Goal: Task Accomplishment & Management: Complete application form

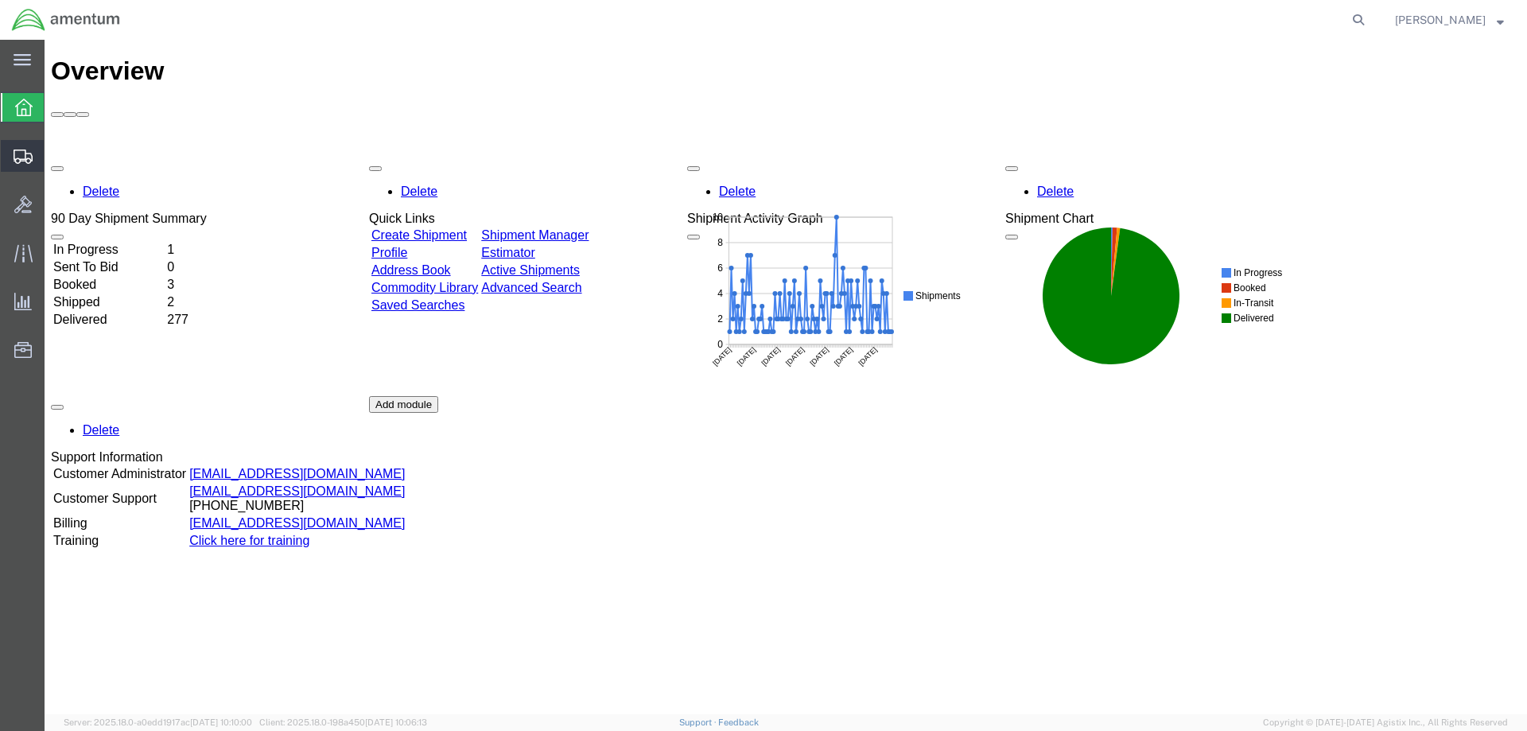
click at [0, 0] on span "Create Shipment" at bounding box center [0, 0] width 0 height 0
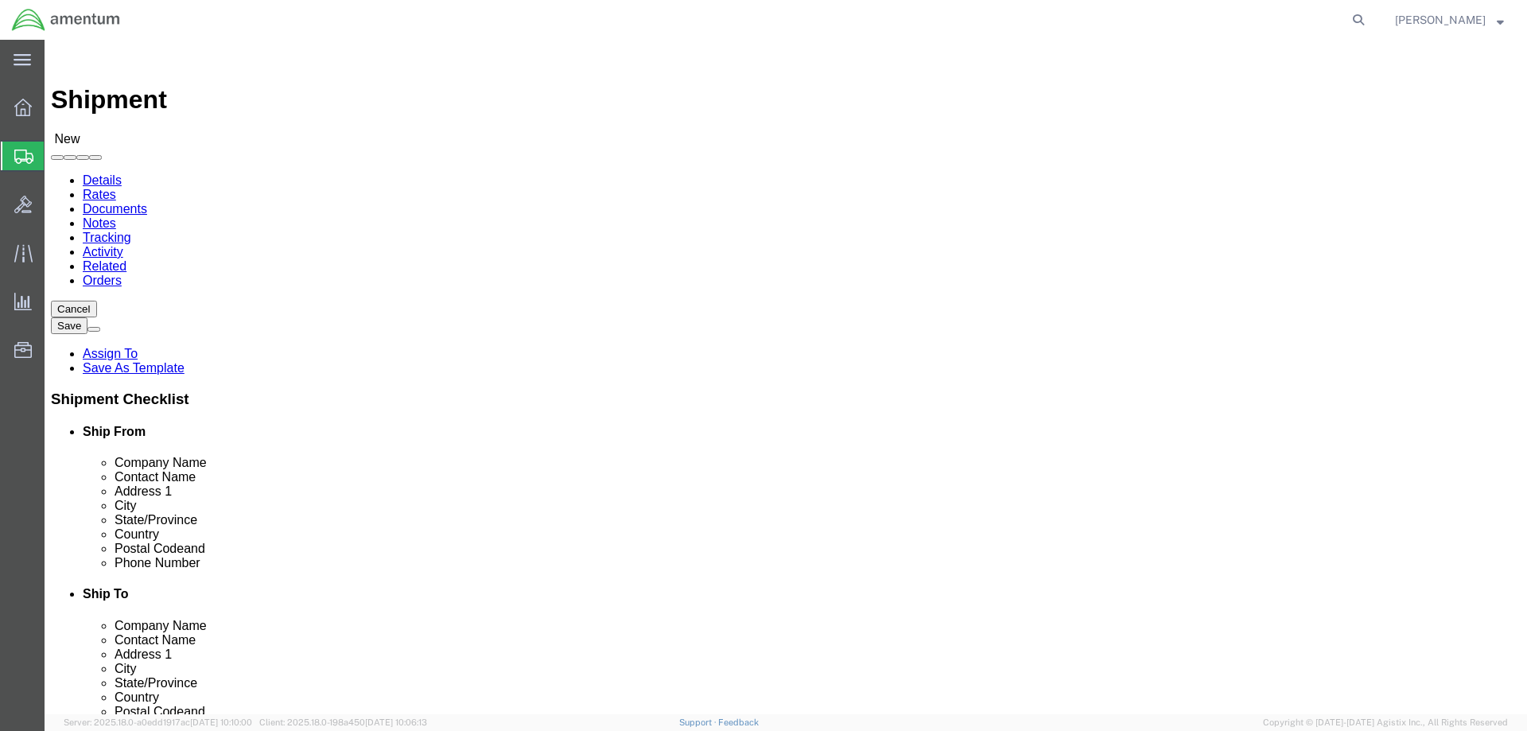
select select
select select "49925"
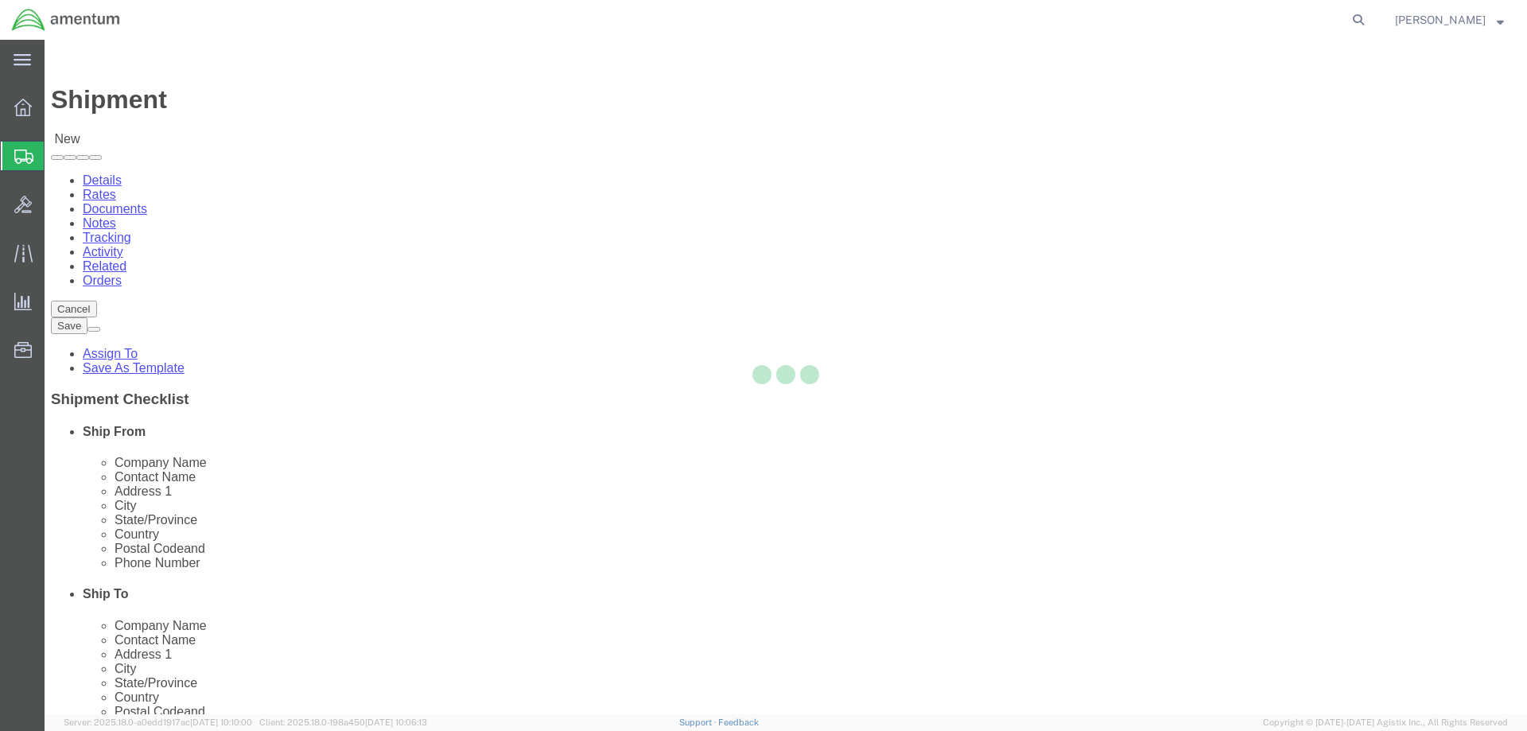
select select "VA"
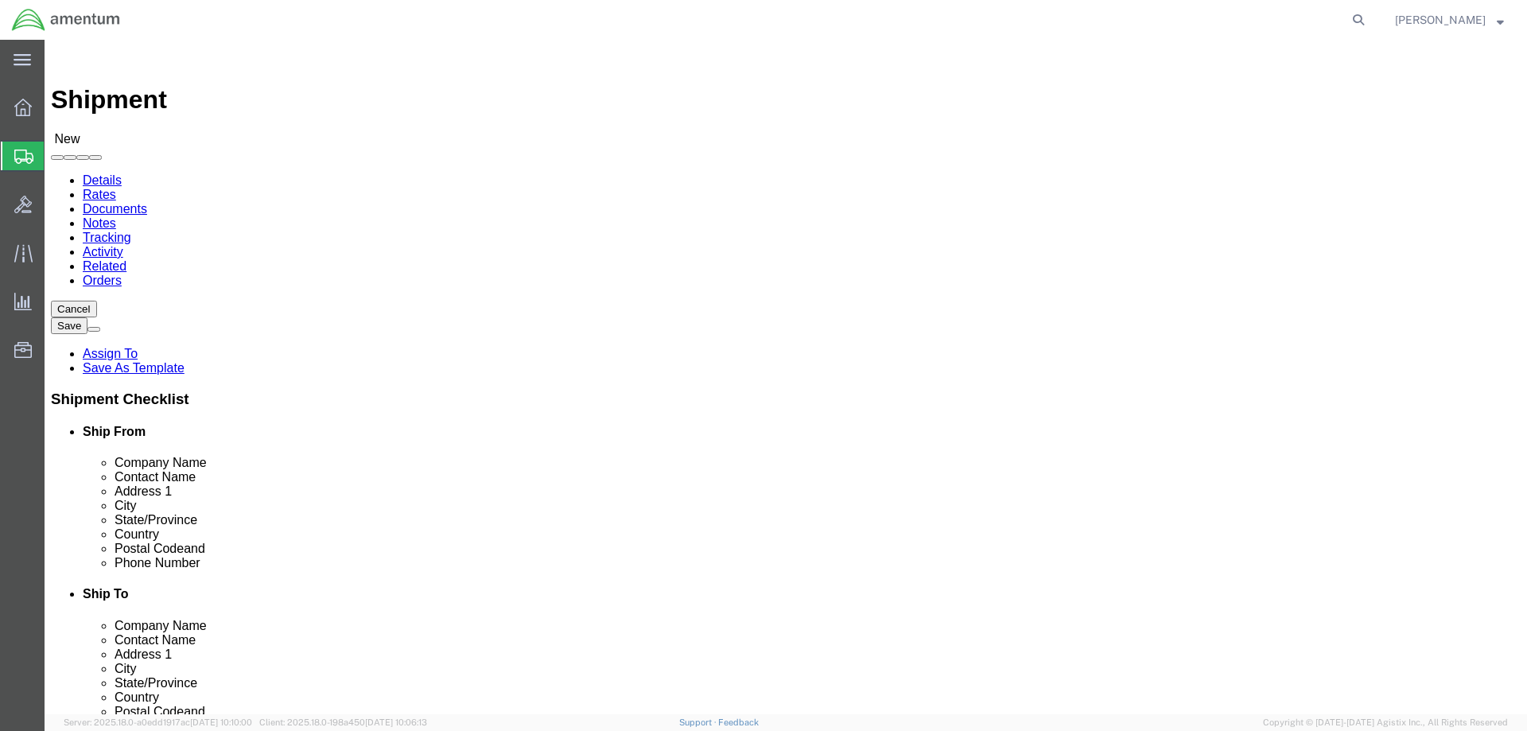
scroll to position [3182, 0]
select select "49927"
select select "NY"
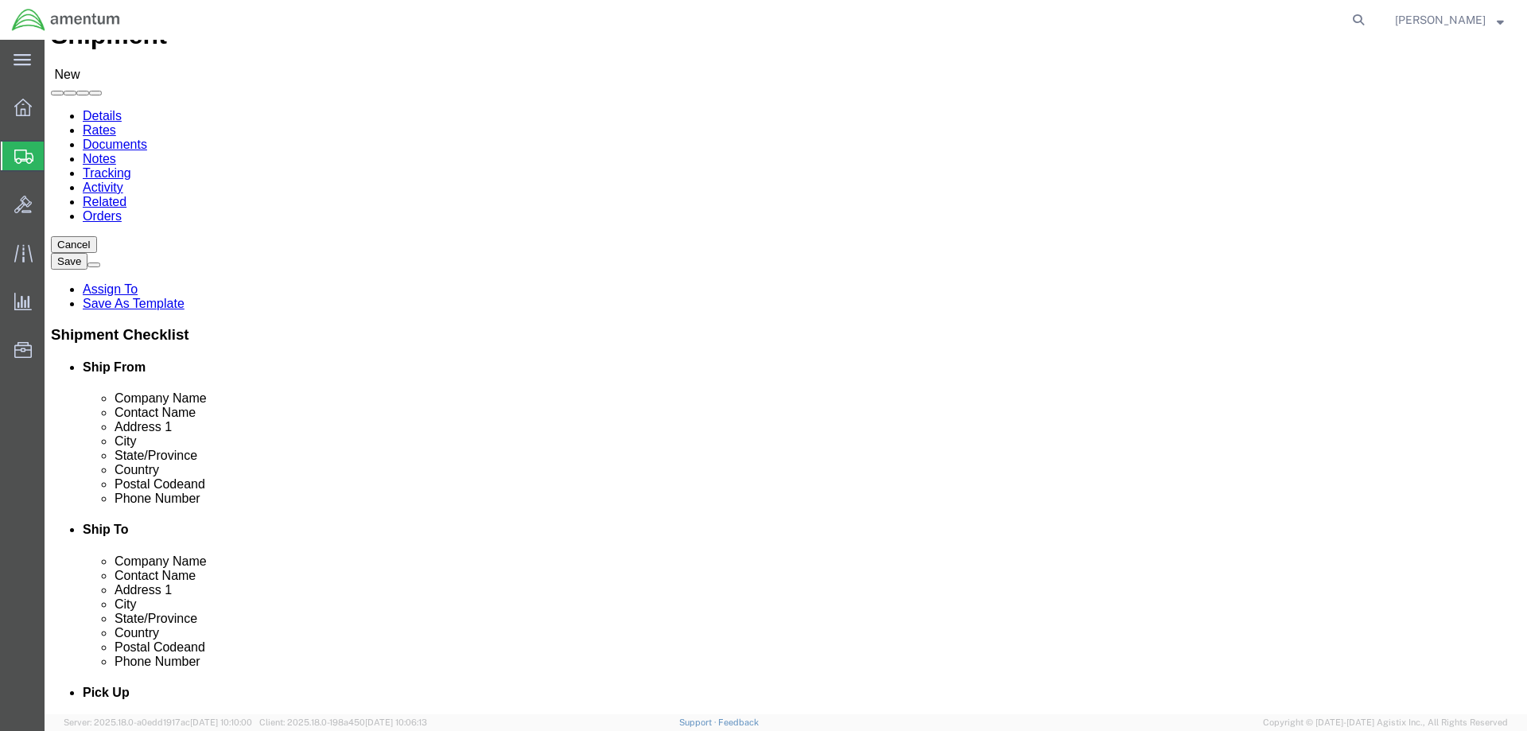
scroll to position [239, 0]
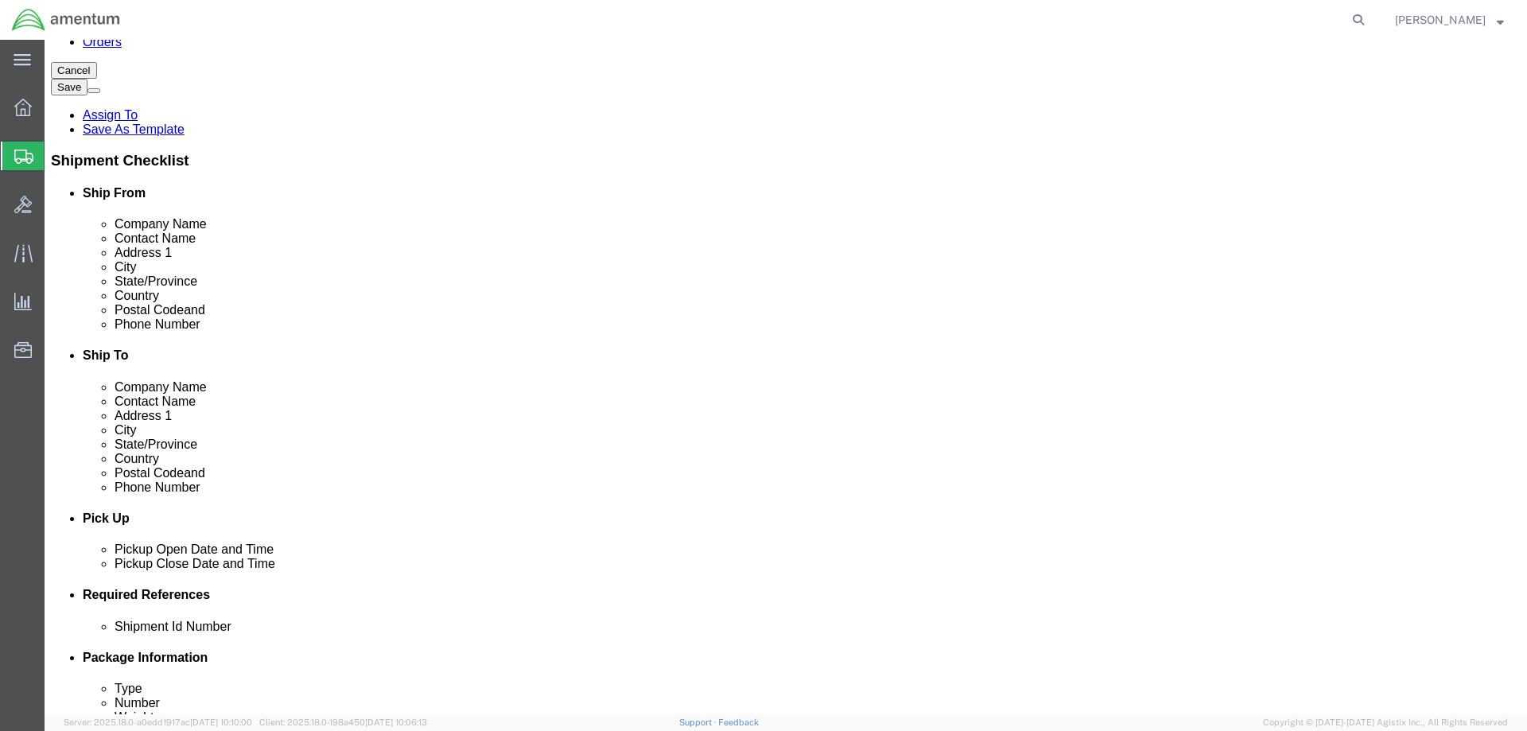
click div "[DATE] 12:00 PM"
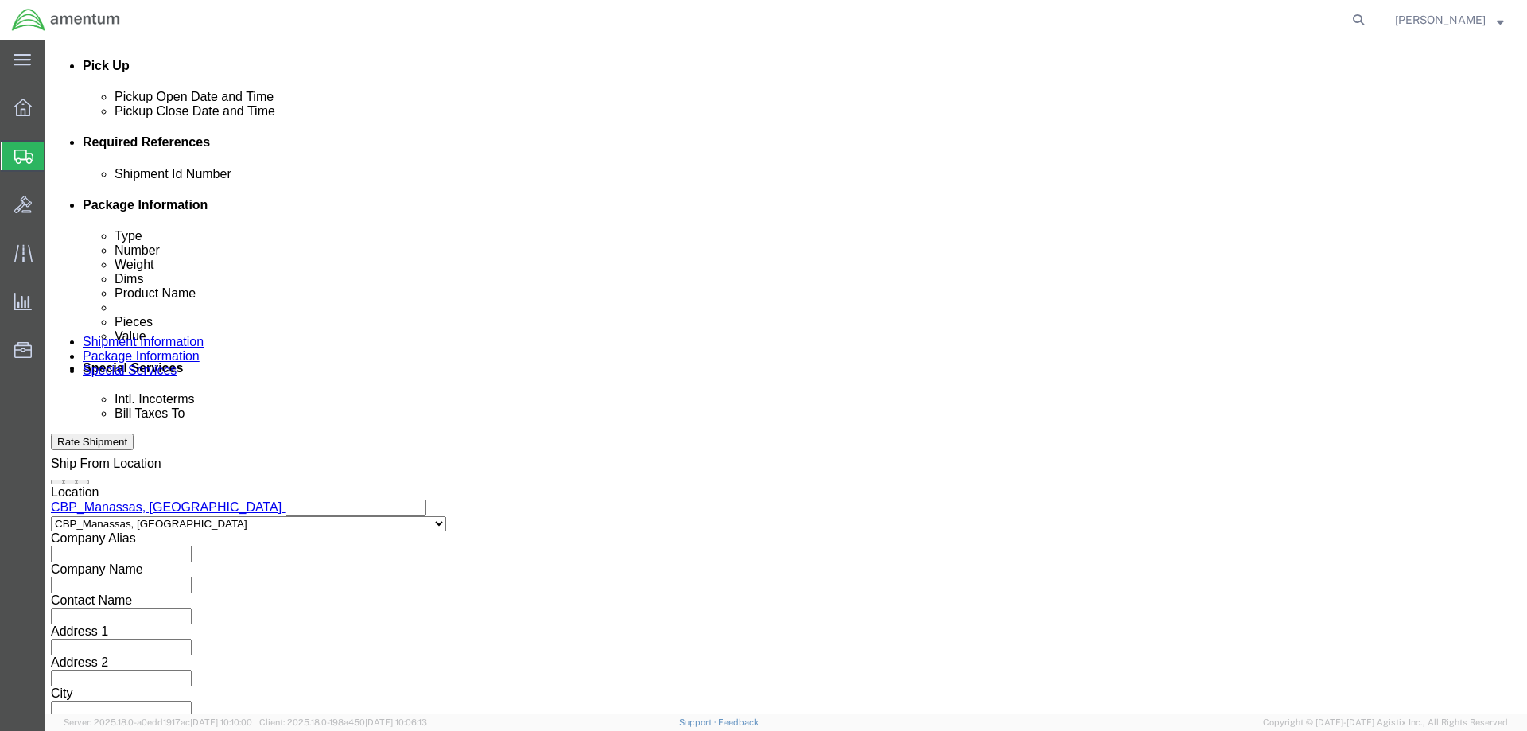
type input "4:00 PM"
click button "Apply"
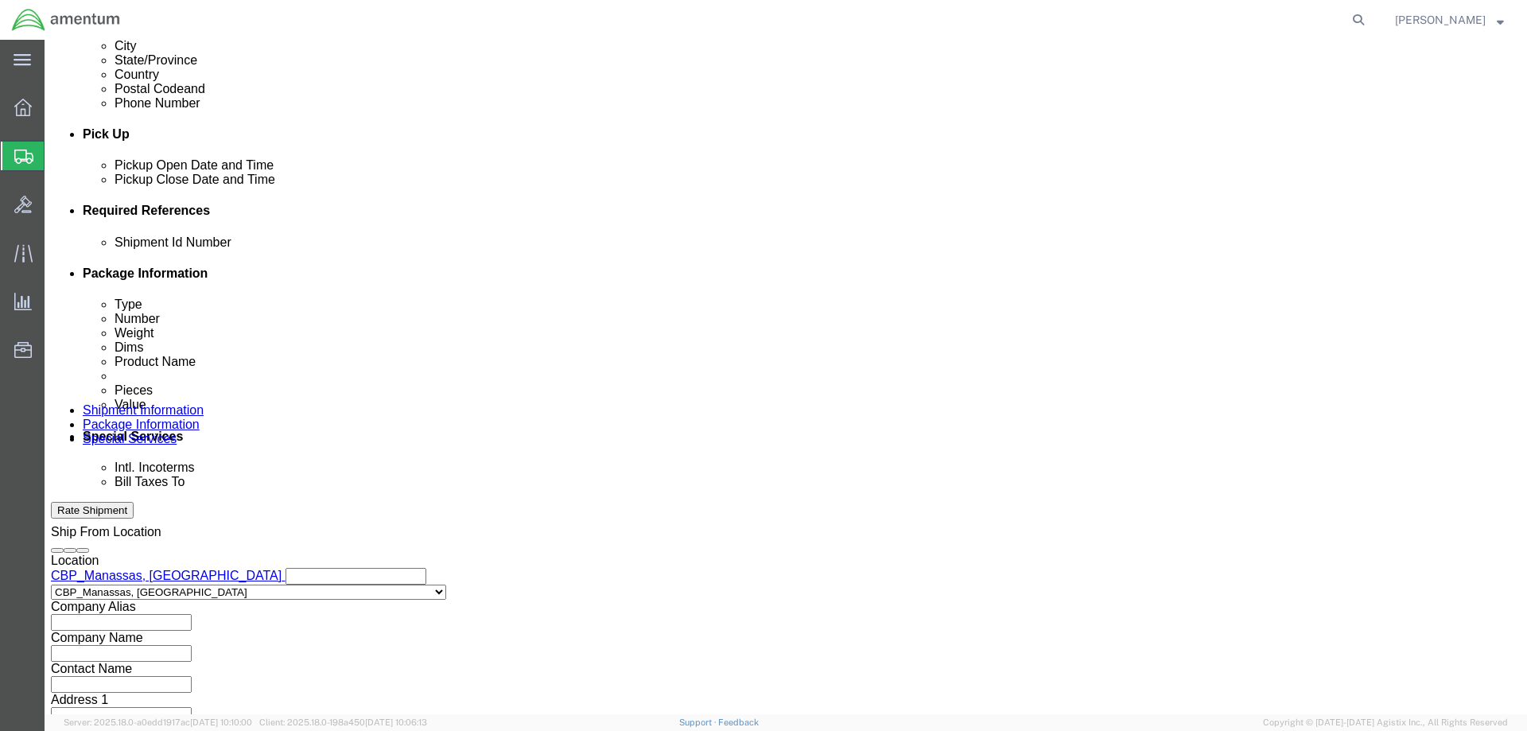
scroll to position [532, 0]
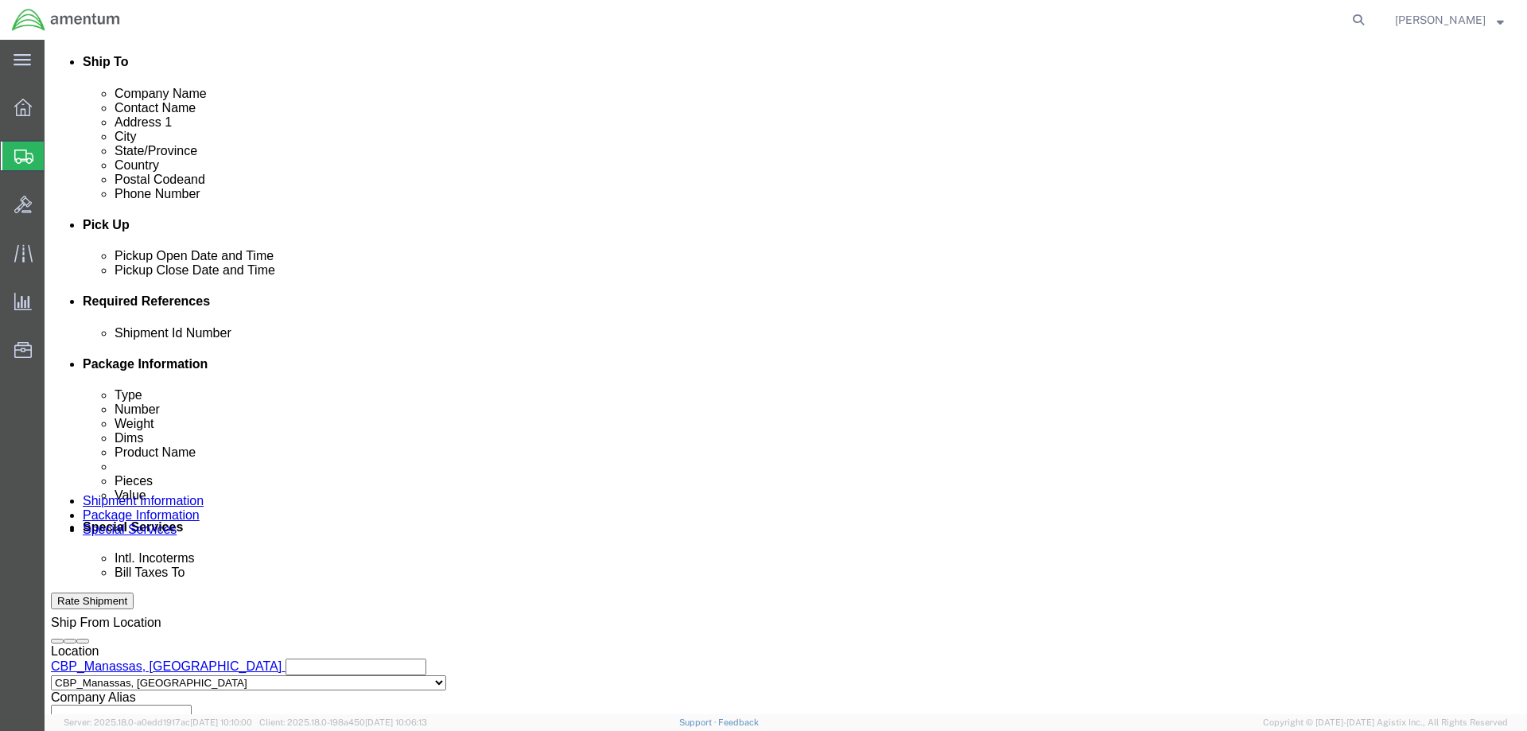
click button "Add reference"
click select "Select Account Type Activity ID Airline Appointment Number ASN Batch Request # …"
select select "CUSTREF"
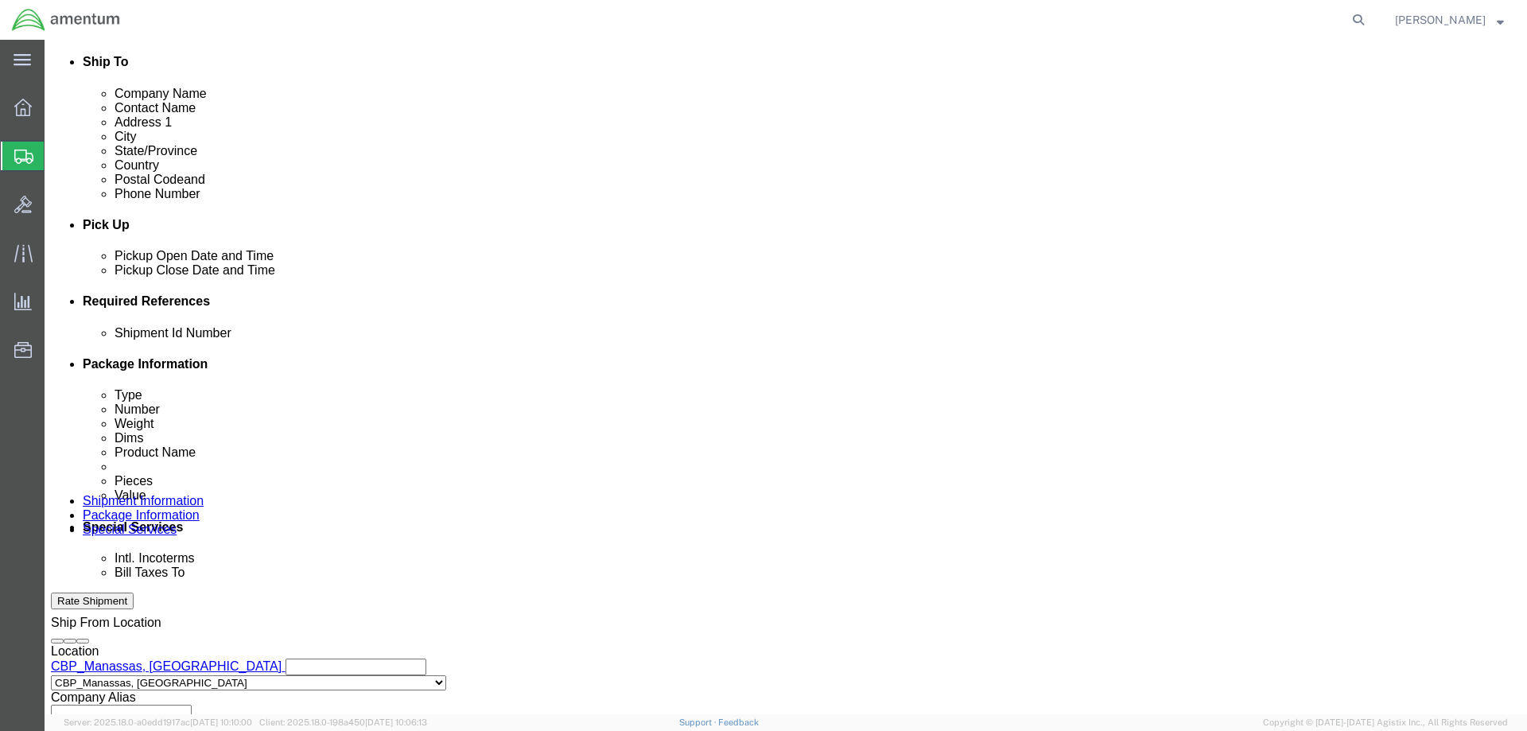
click select "Select Account Type Activity ID Airline Appointment Number ASN Batch Request # …"
select select "DEPT"
click select "Select Account Type Activity ID Airline Appointment Number ASN Batch Request # …"
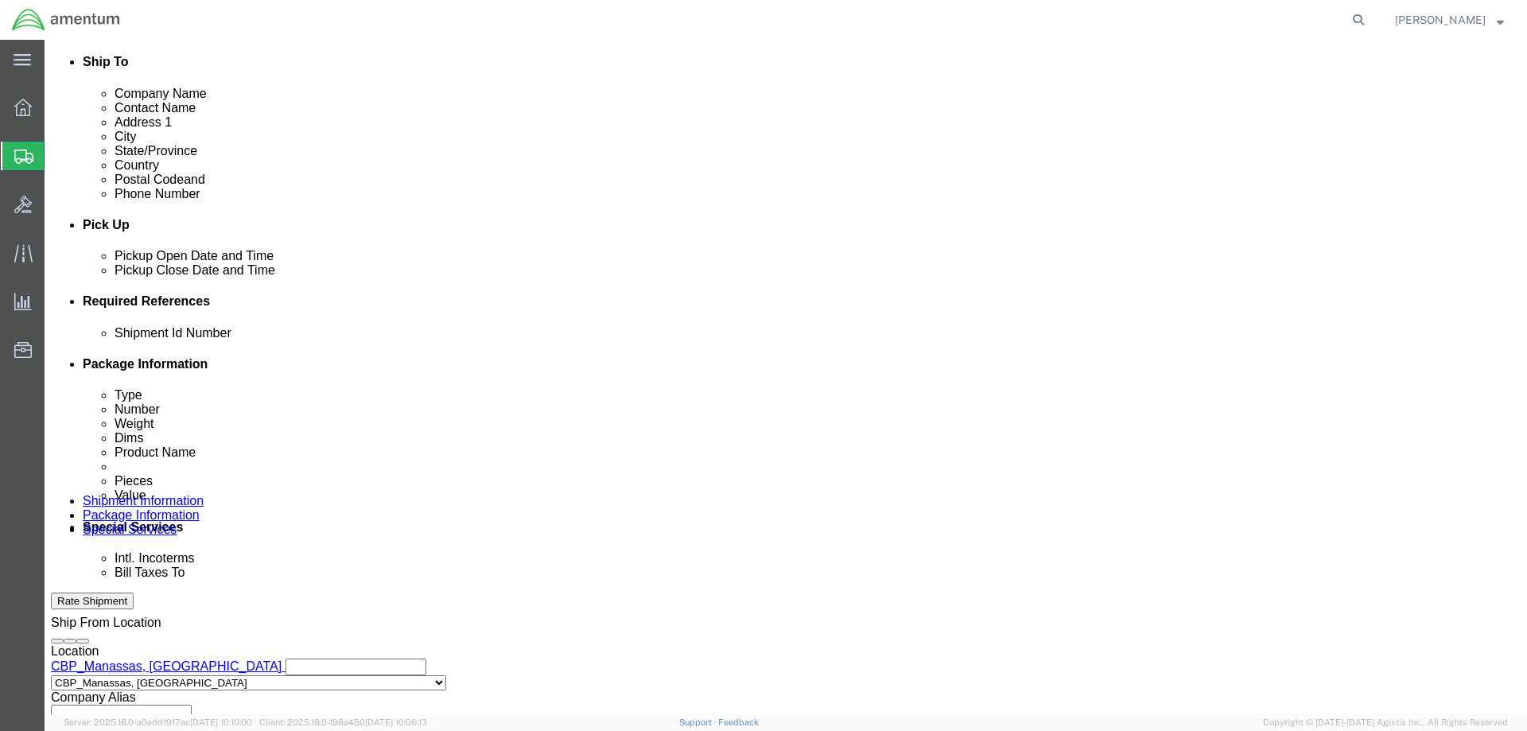
select select "PROJNUM"
click select "Select Account Type Activity ID Airline Appointment Number ASN Batch Request # …"
click input "text"
type input "d"
type input "C"
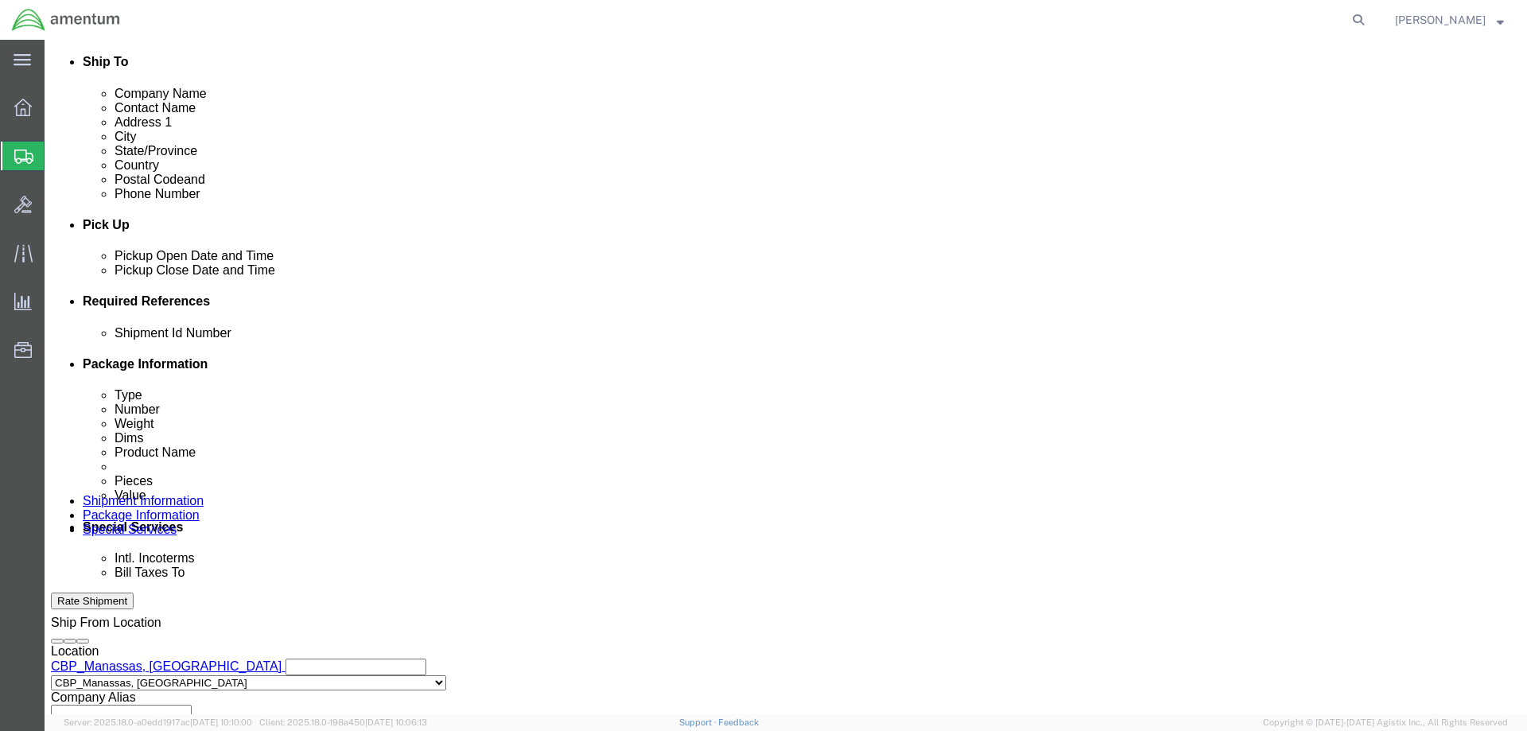
type input "DOCS"
click input "text"
type input "DOCS"
click input "text"
type input "CBP"
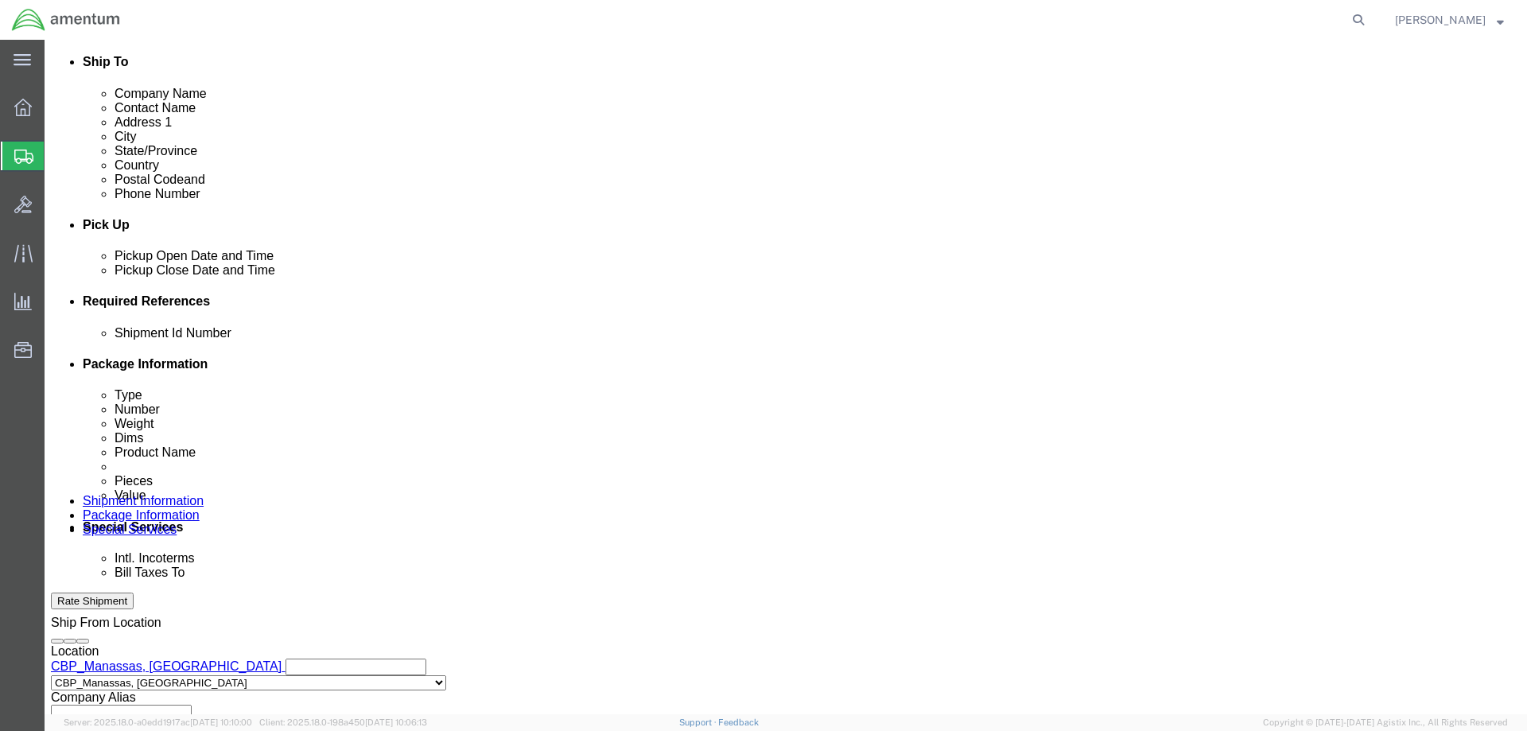
click input "text"
type input "6118.03.03.2219.000.NCR.0000"
click div "Shipment Id Number DOCS Select Account Type Activity ID Airline Appointment Num…"
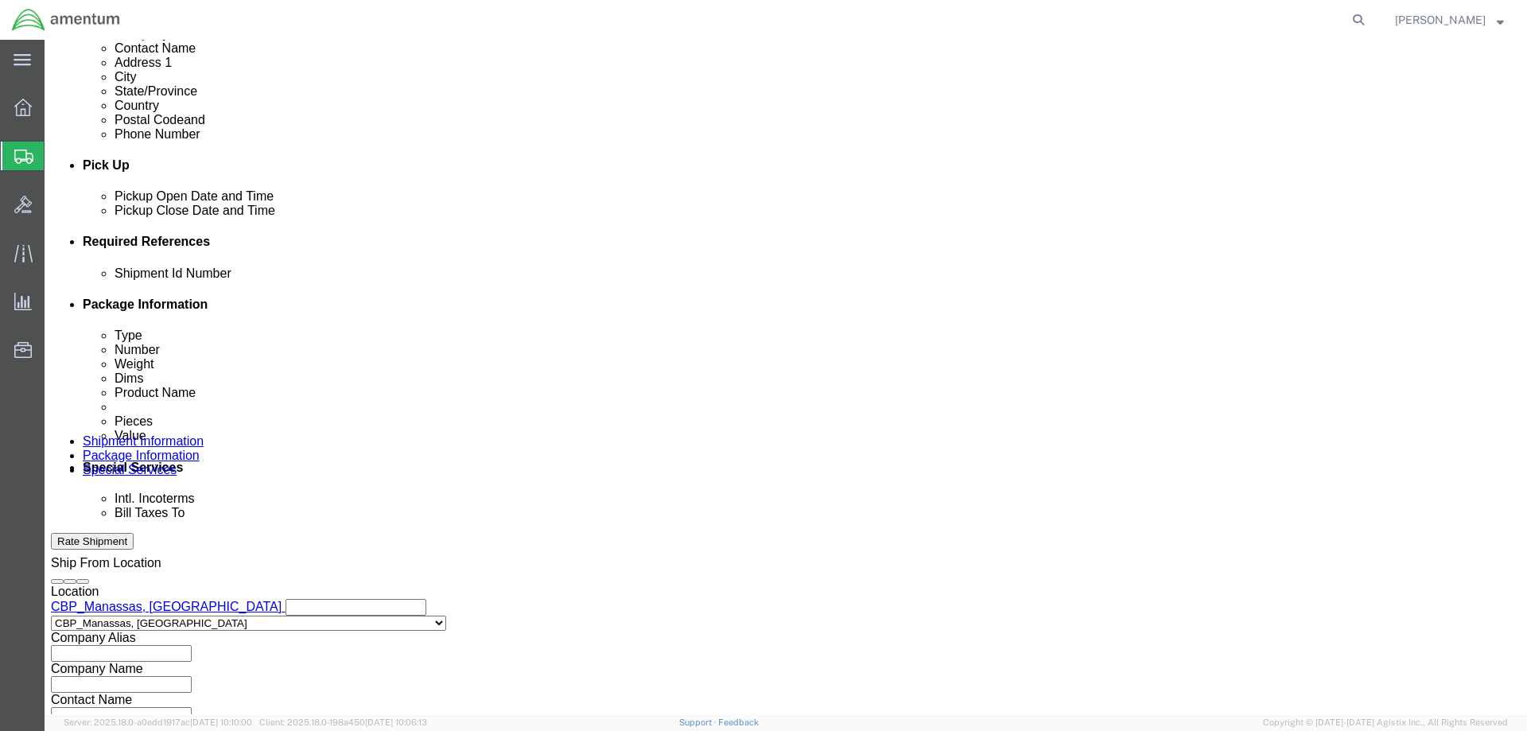
scroll to position [691, 0]
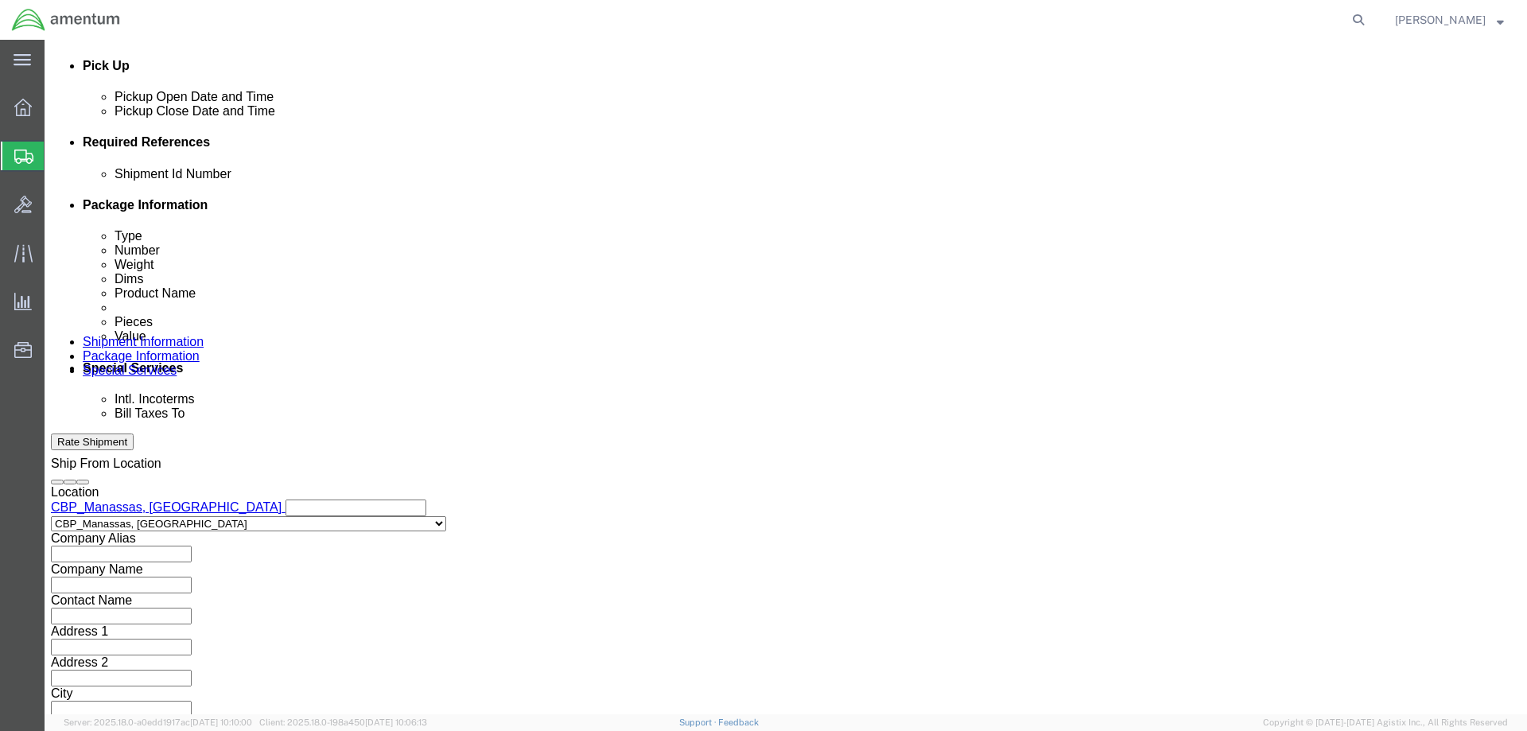
click button "Continue"
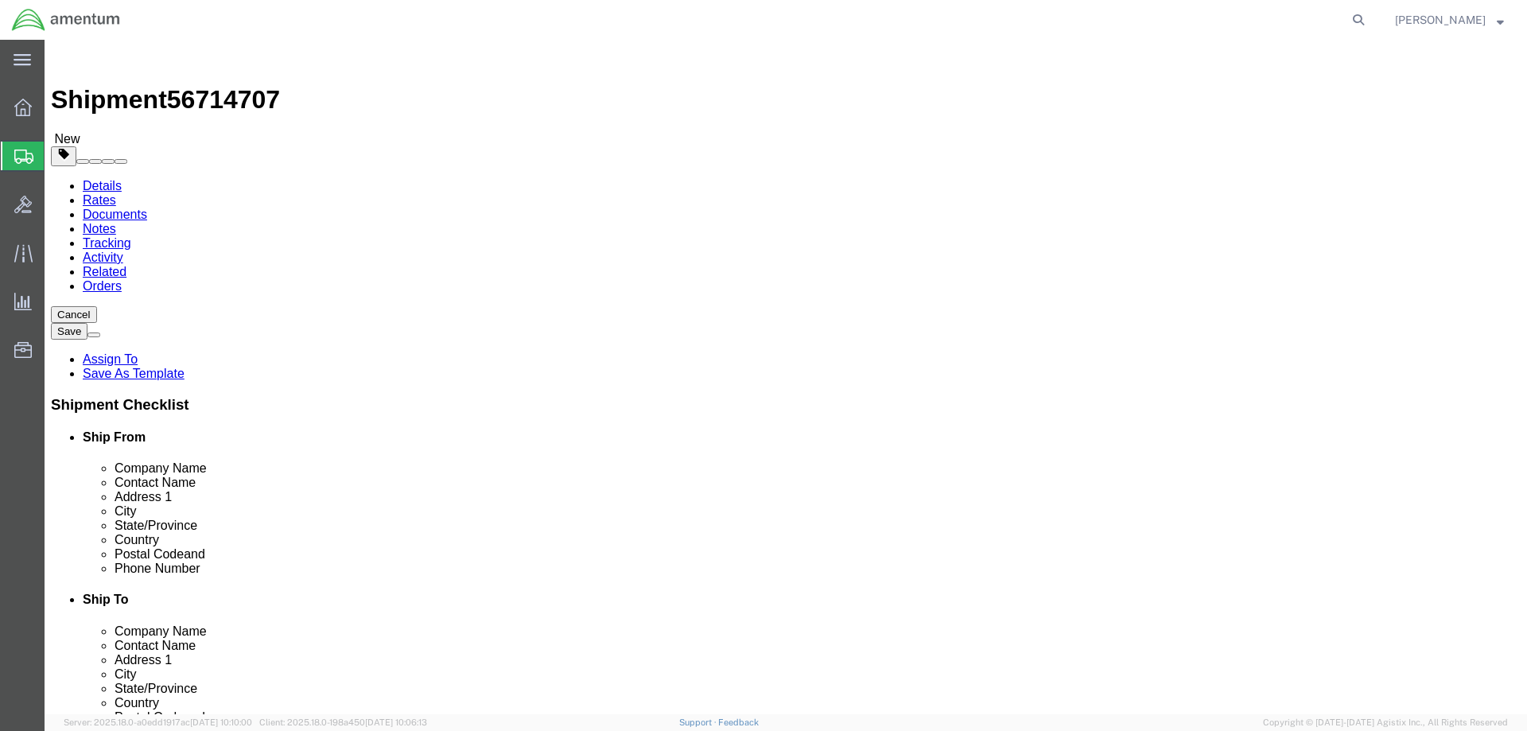
click div "Package Type Select BCK Boxes Bale(s) Basket(s) Bolt(s) Bottle(s) Buckets Bulk …"
click select "Select BCK Boxes Bale(s) Basket(s) Bolt(s) Bottle(s) Buckets Bulk Bundle(s) Can…"
select select "ENV"
click select "Select BCK Boxes Bale(s) Basket(s) Bolt(s) Bottle(s) Buckets Bulk Bundle(s) Can…"
type input "9.50"
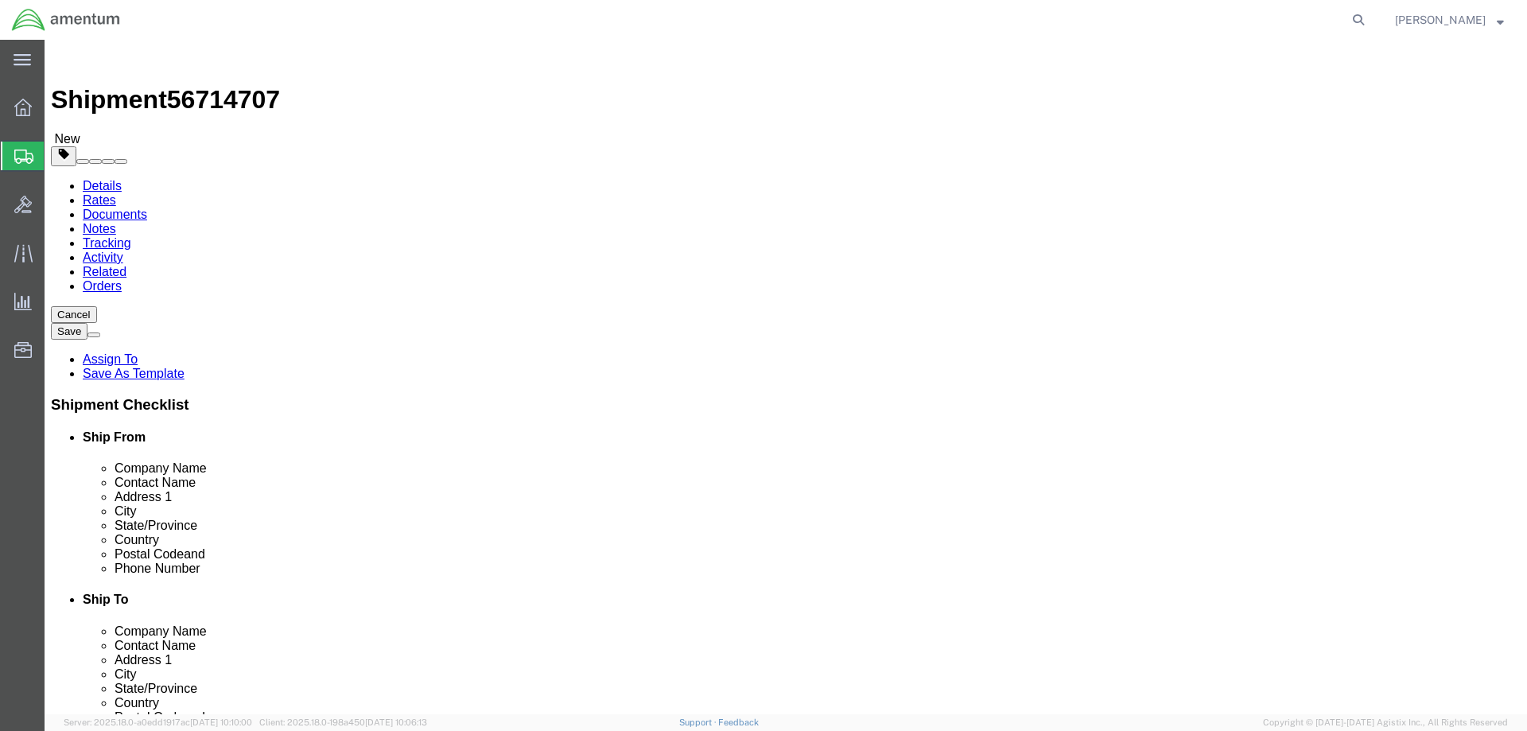
type input "12.50"
type input "0.25"
type input "1"
click link "Add Content"
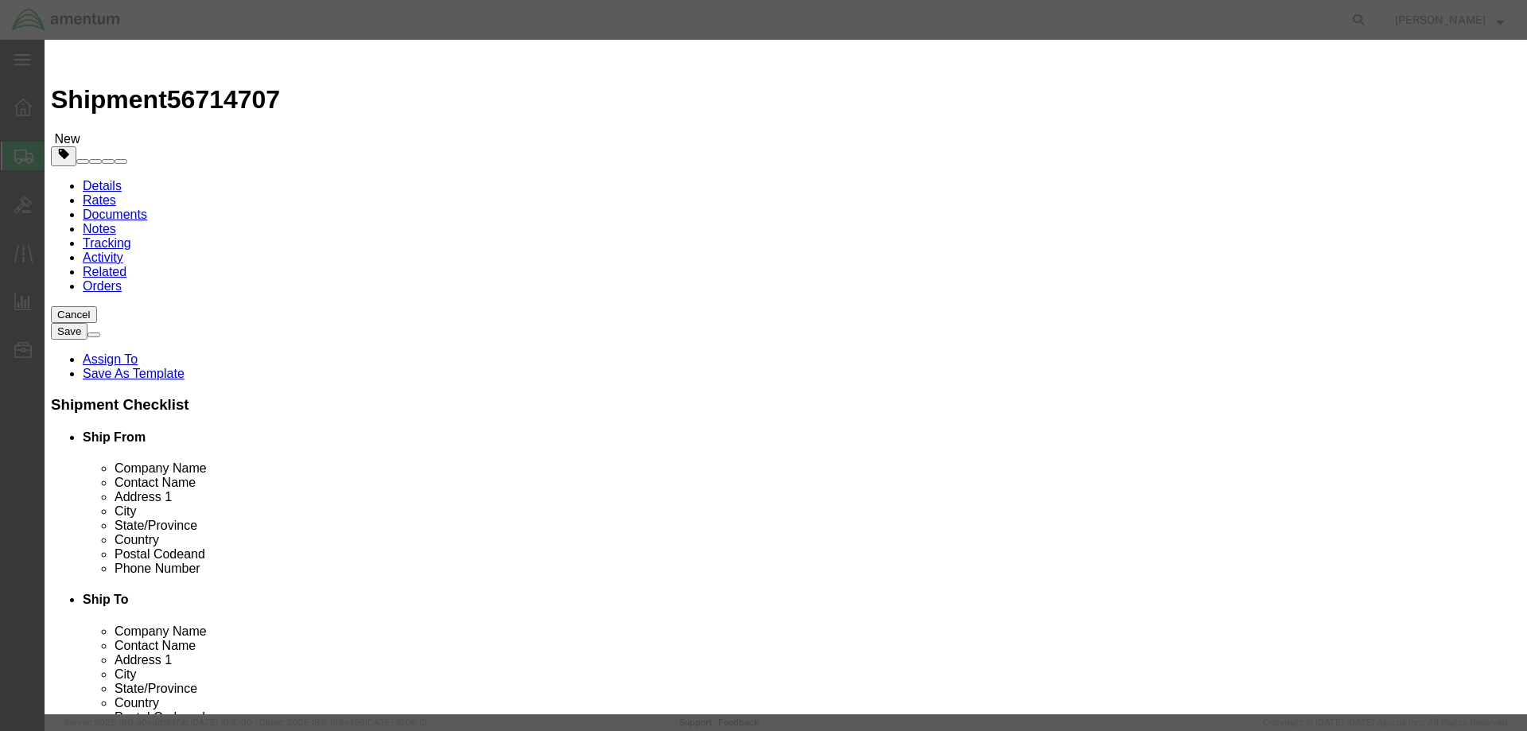
click input "text"
type input "DOCS"
click input "0"
type input "1"
click input "text"
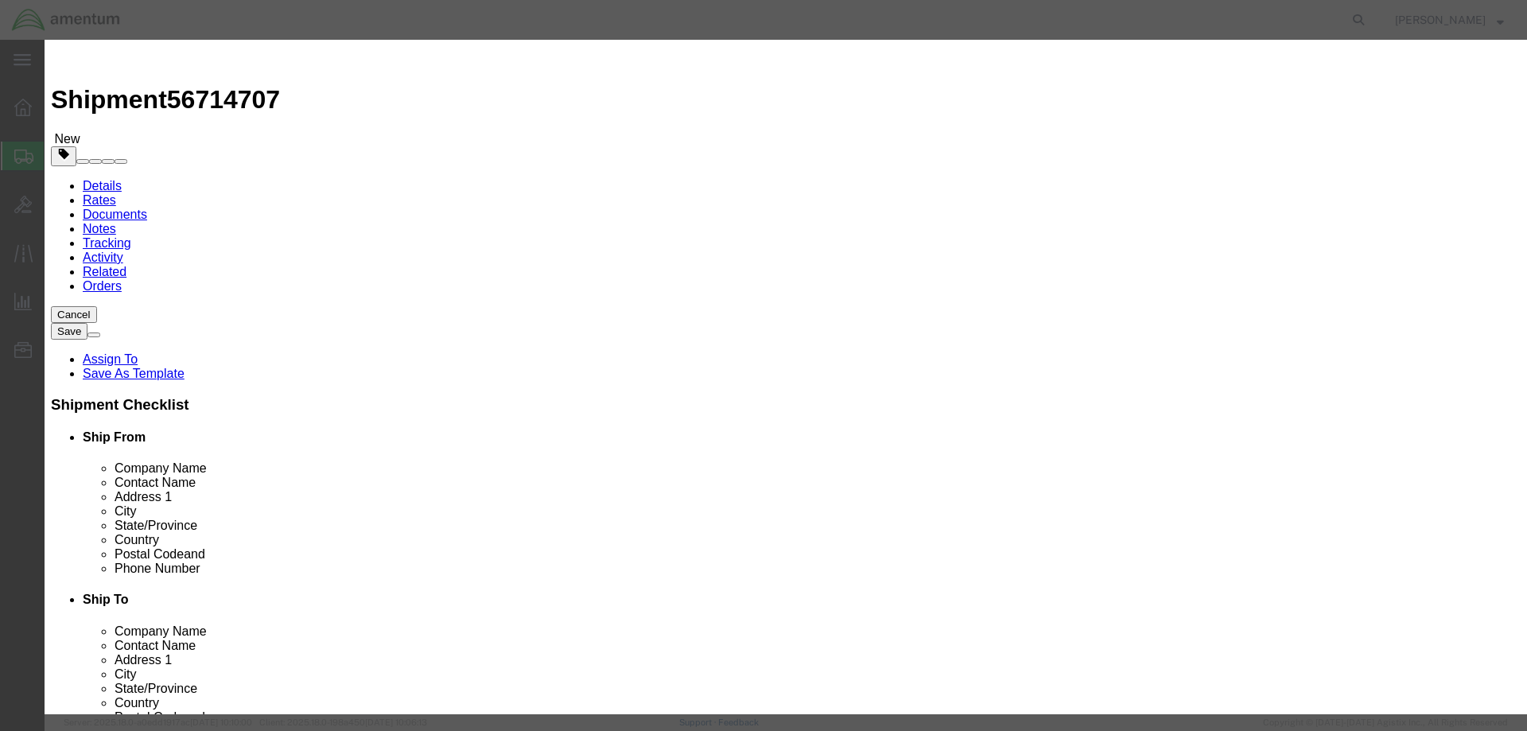
type input "20.00"
click label
click input "checkbox"
checkbox input "true"
click button "Save & Close"
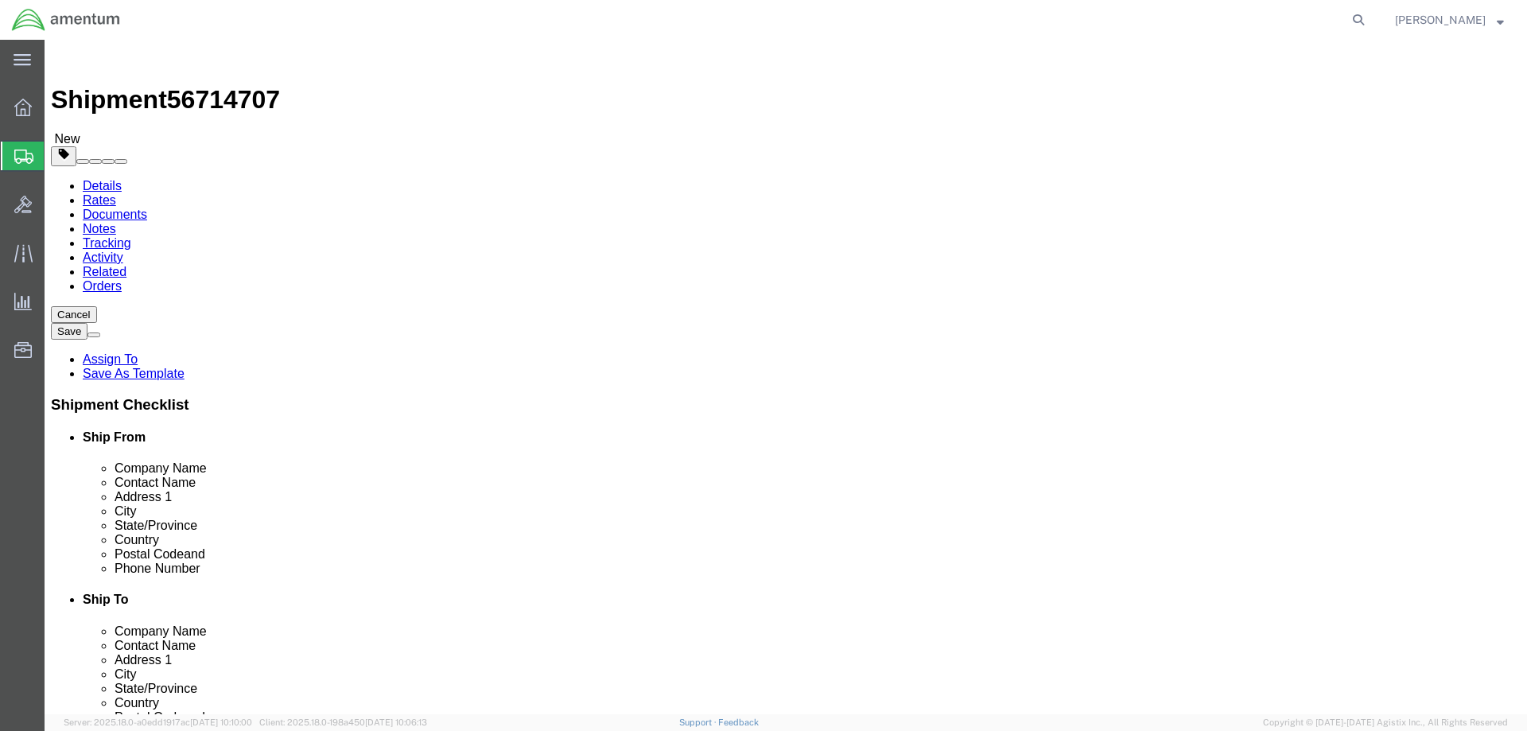
click button "Continue"
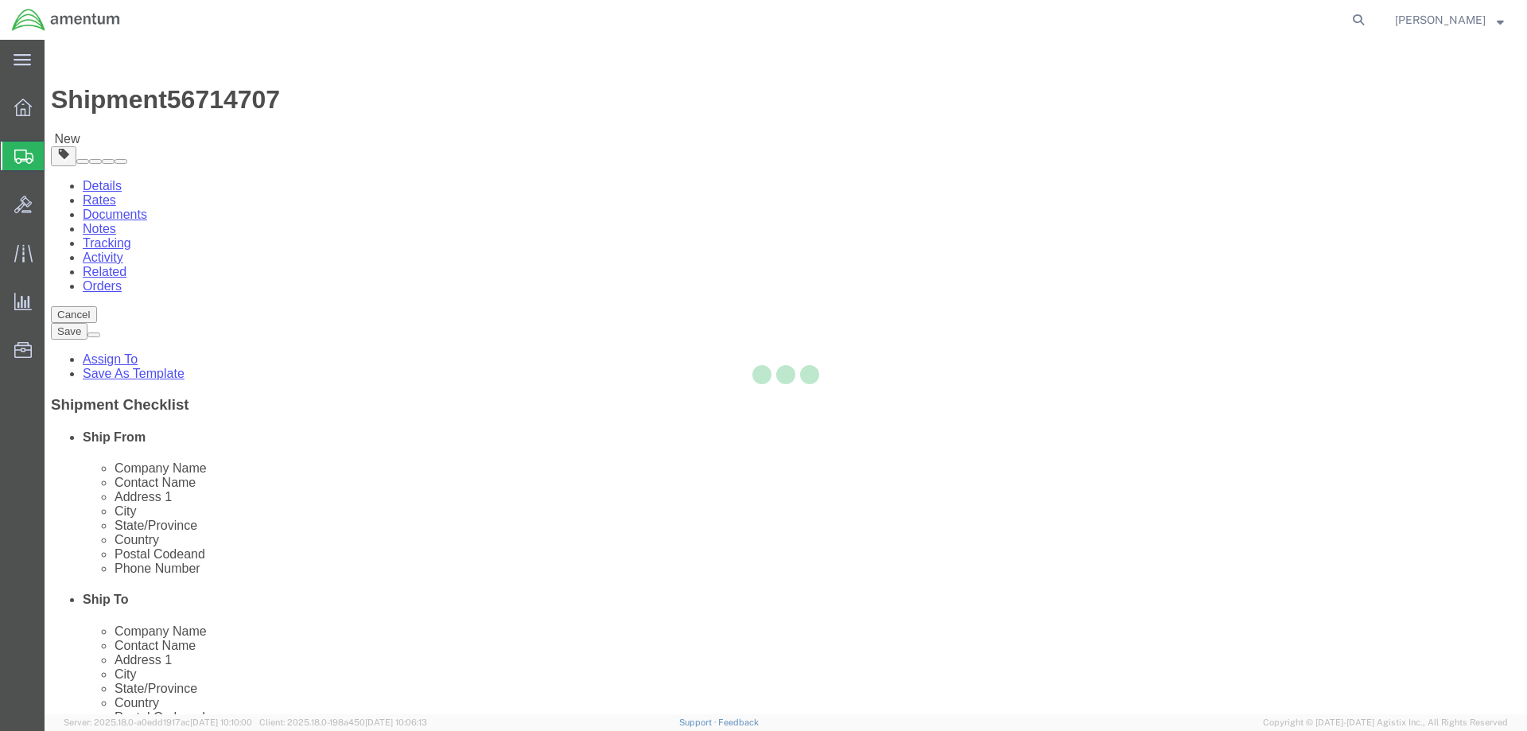
select select
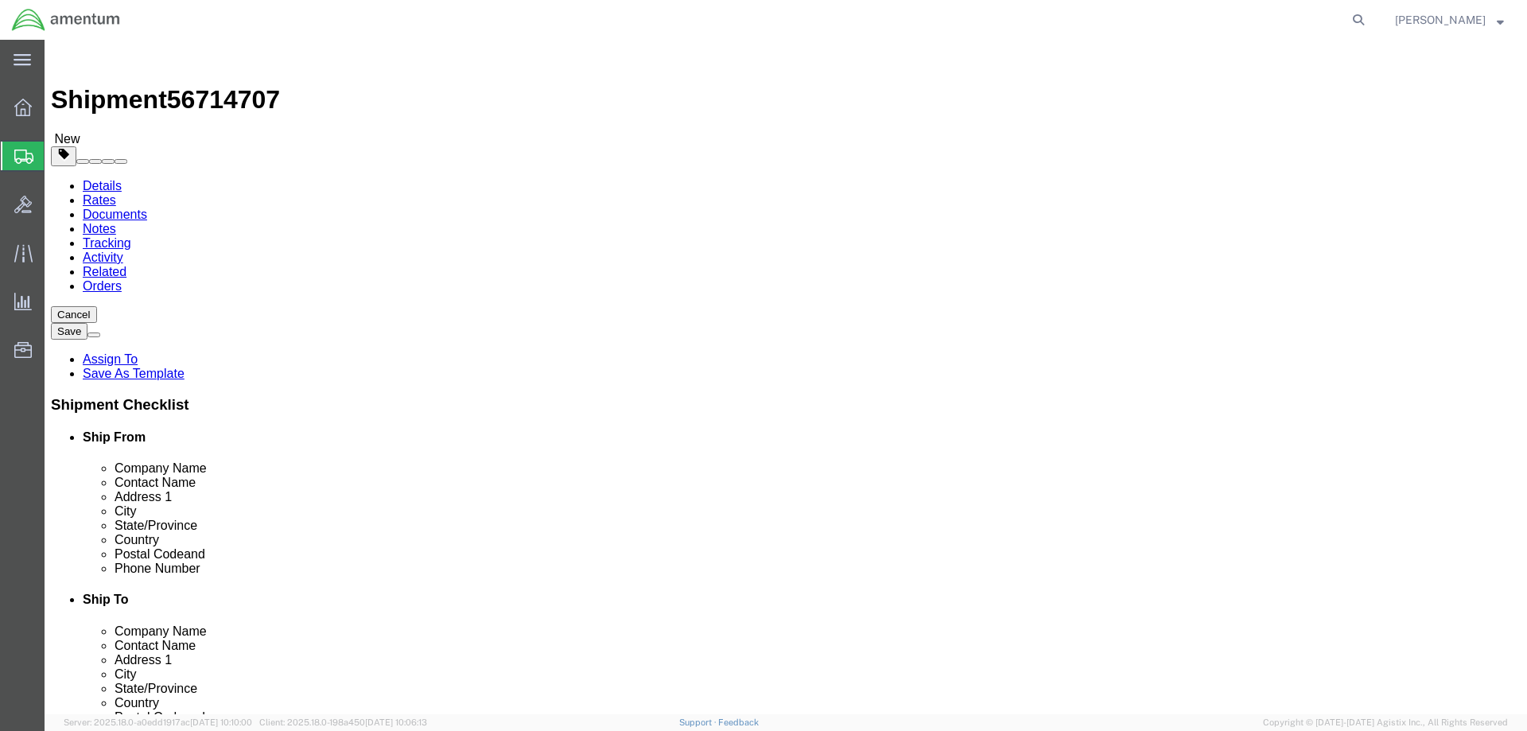
click button "Rate Shipment"
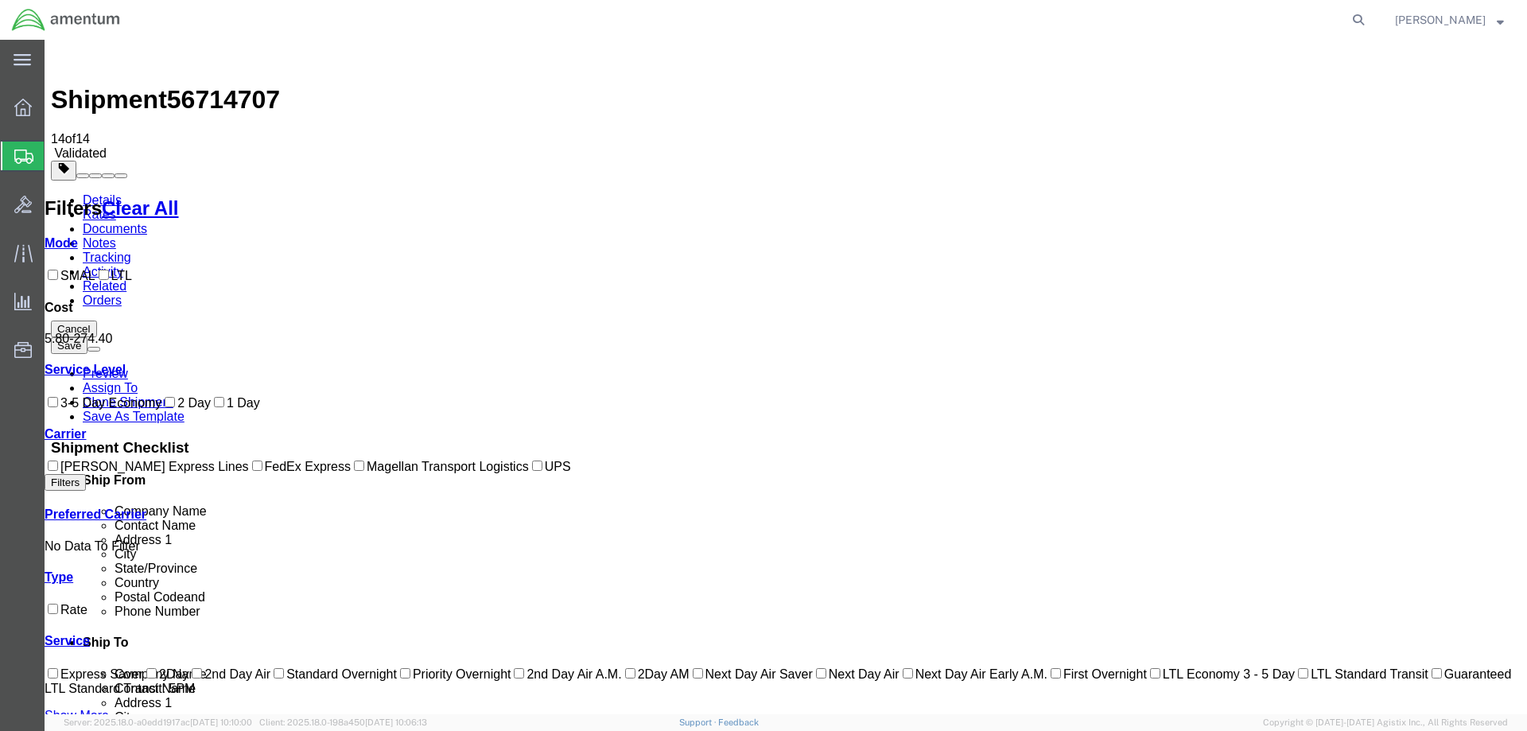
click at [147, 222] on link "Documents" at bounding box center [115, 229] width 64 height 14
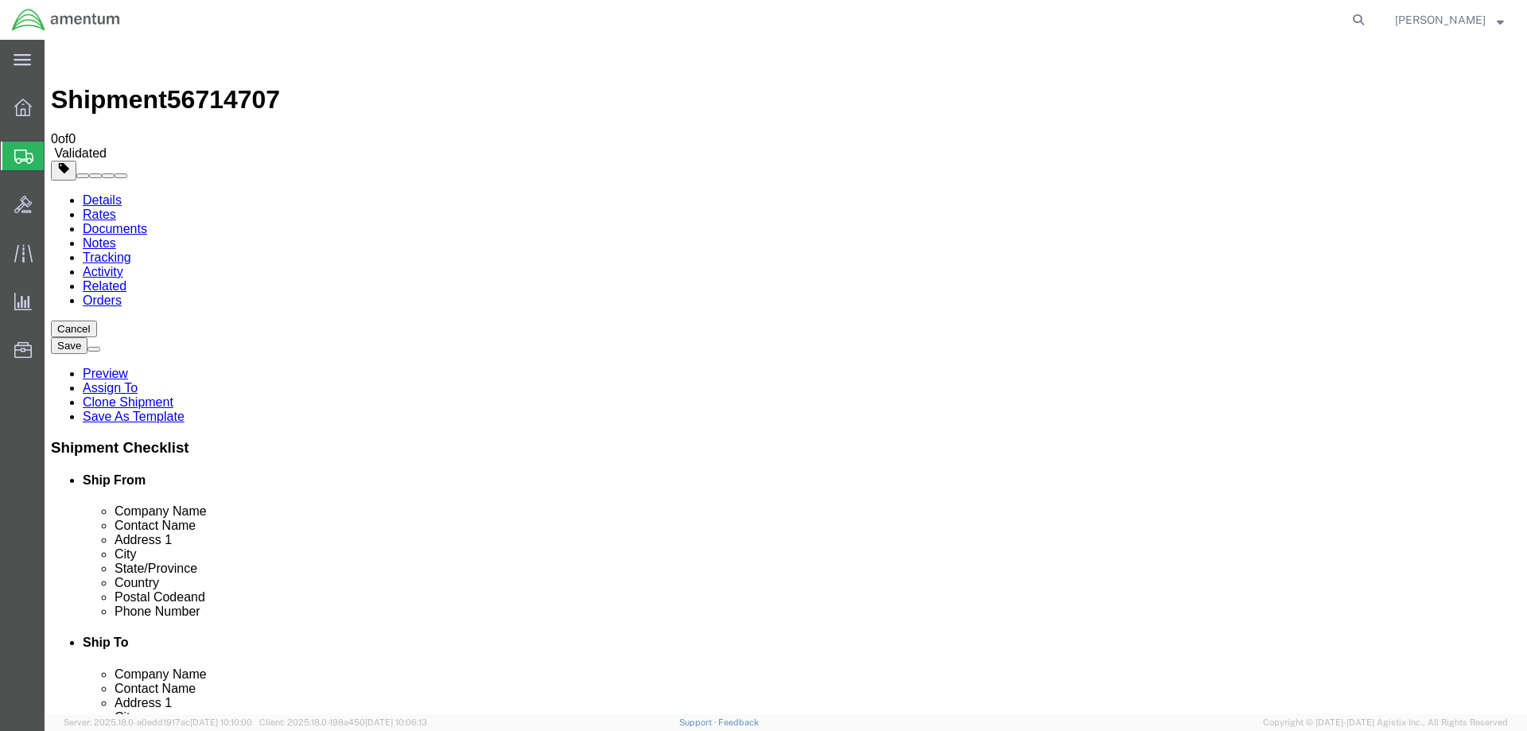
click at [70, 58] on img at bounding box center [60, 55] width 19 height 19
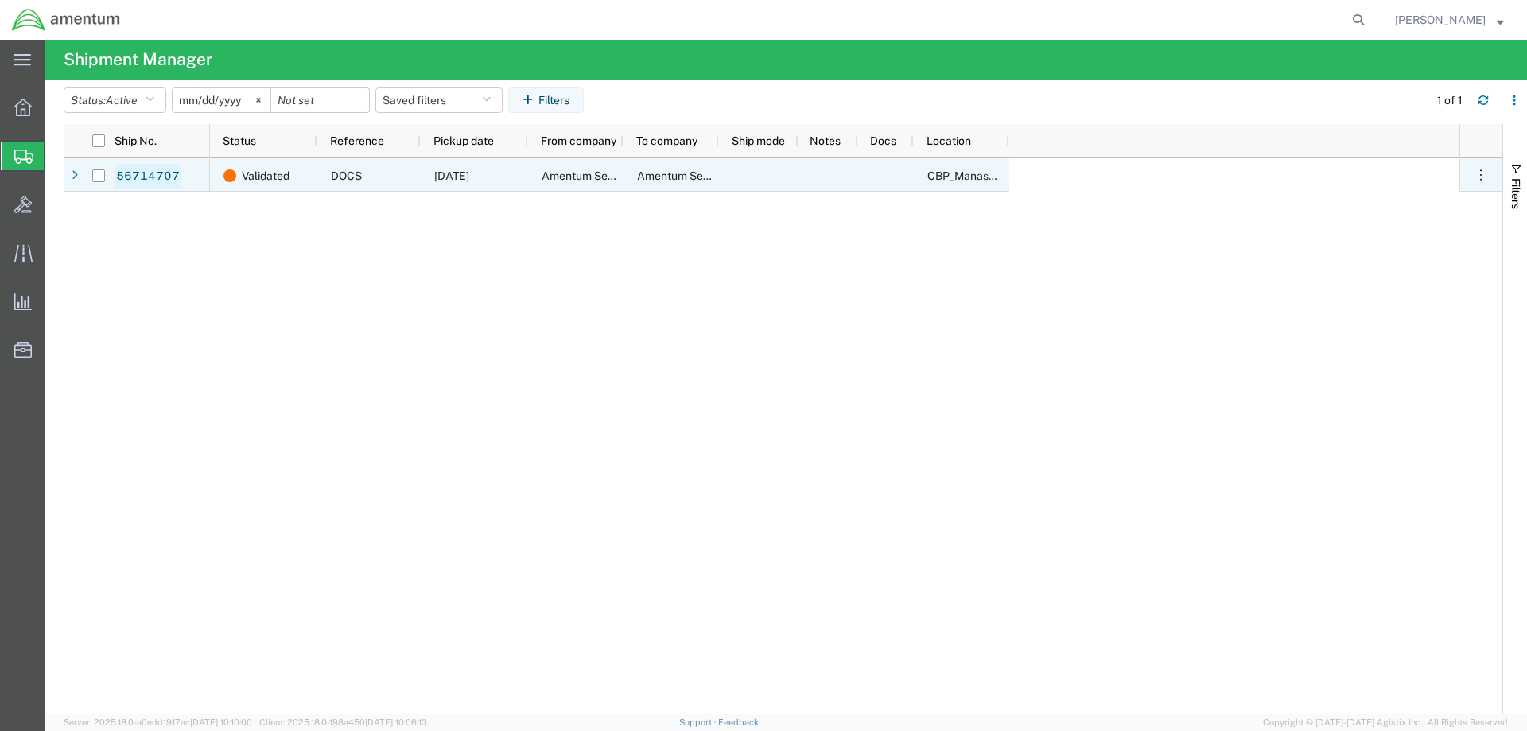
click at [158, 177] on link "56714707" at bounding box center [147, 176] width 65 height 25
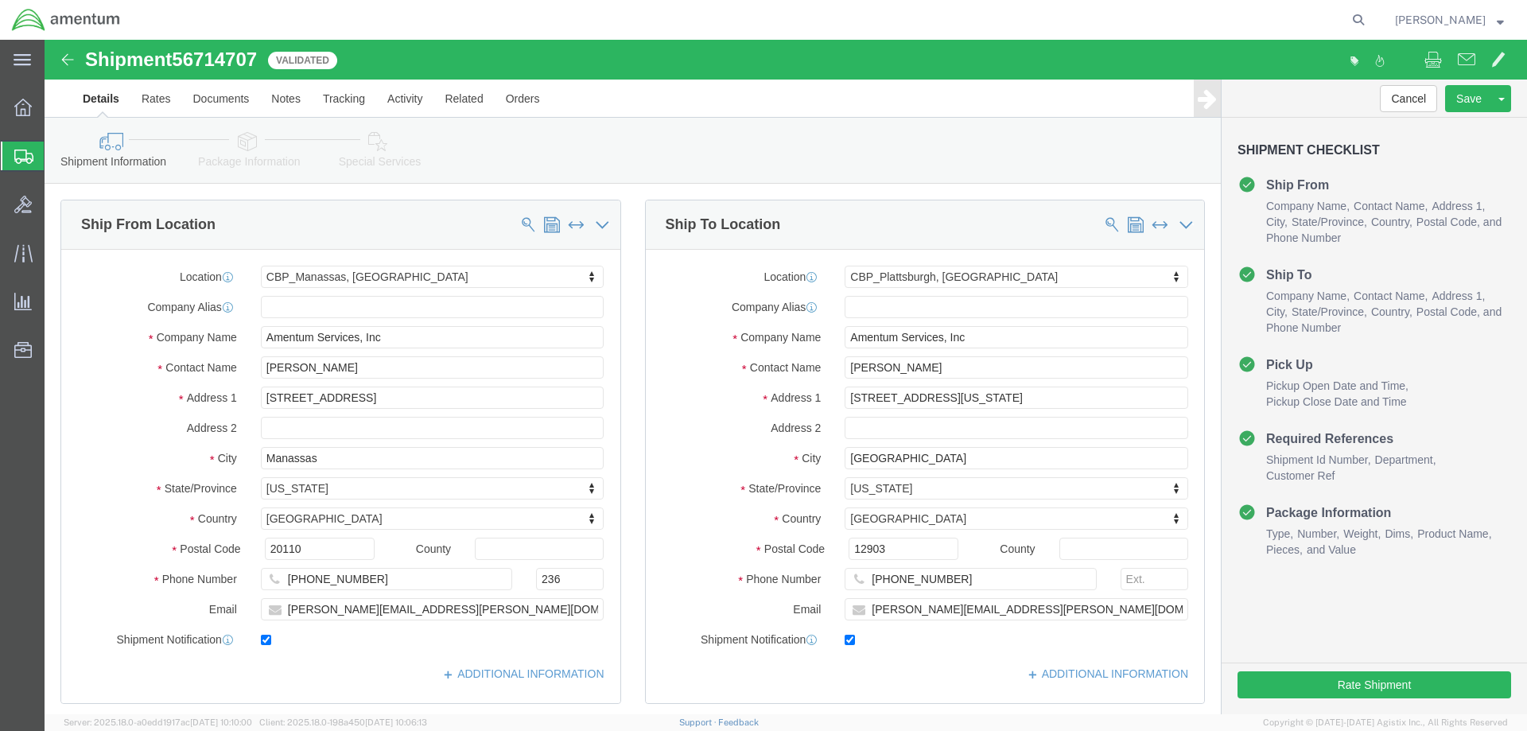
select select "49925"
select select "49927"
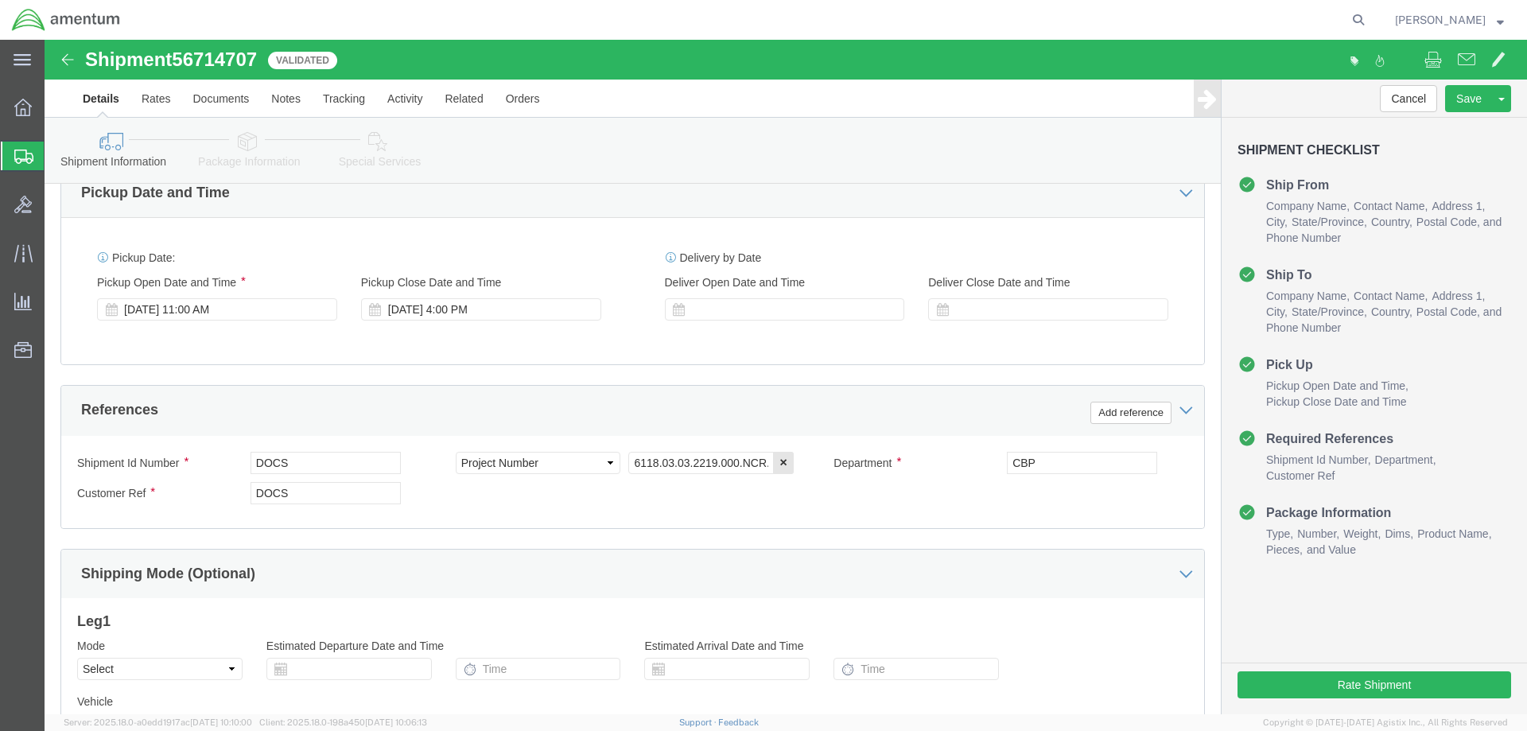
scroll to position [557, 0]
click input "DOCS"
type input "D"
click input "[PERSON_NAME]"
type input "[PERSON_NAME]"
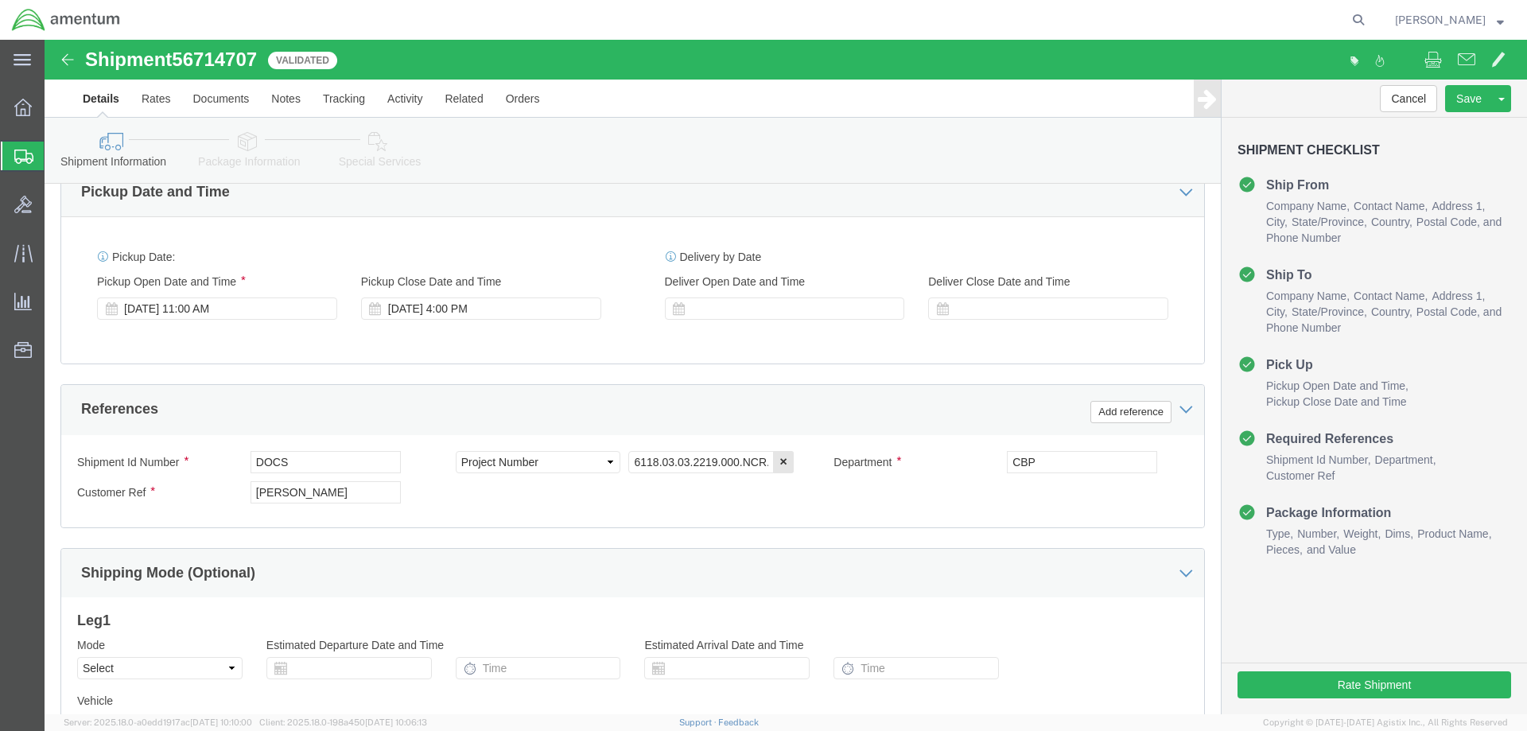
click div "Shipment Id Number DOCS Select Account Type Activity ID Airline Appointment Num…"
click input "[PERSON_NAME]"
click div "Shipment Id Number DOCS Select Account Type Activity ID Airline Appointment Num…"
click button "Rate Shipment"
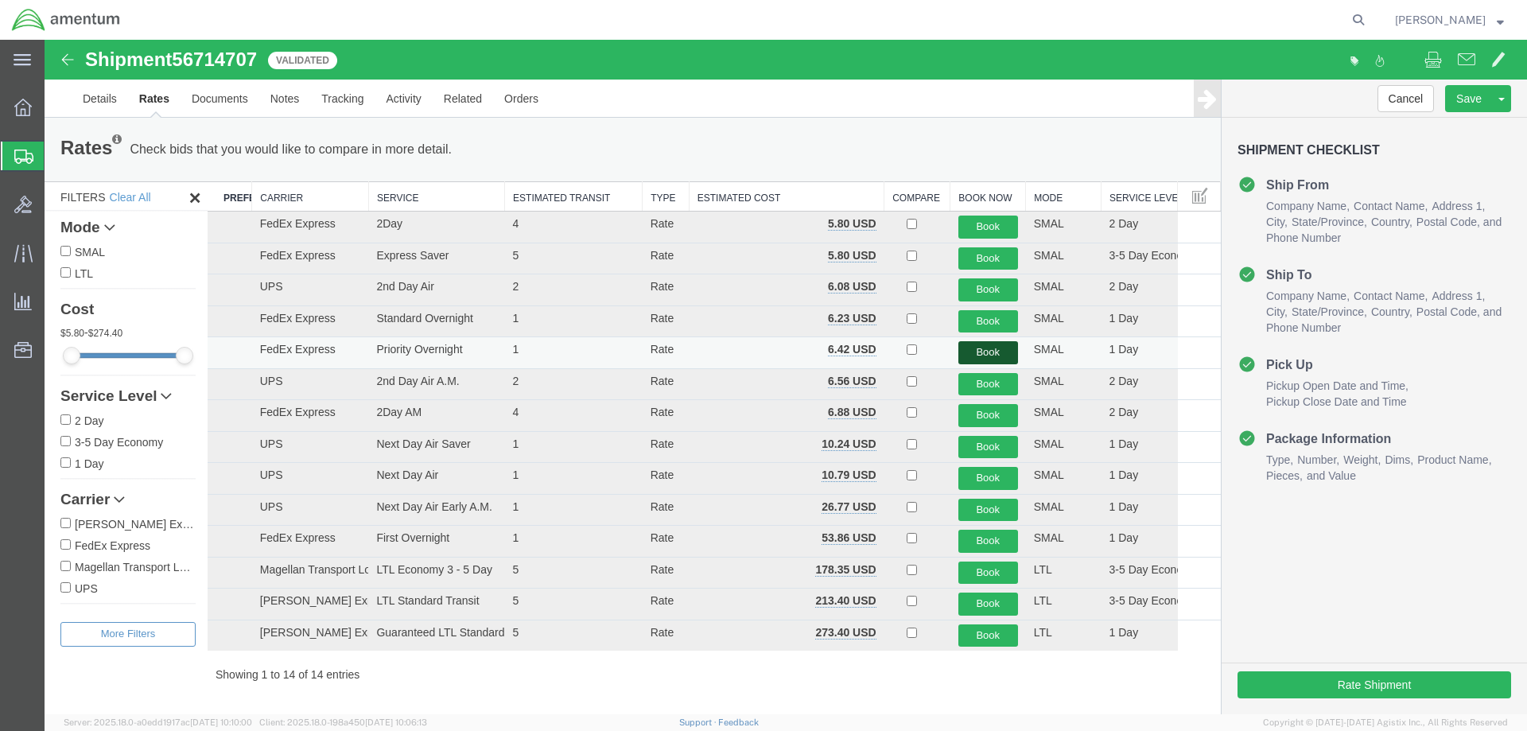
click at [986, 353] on button "Book" at bounding box center [989, 352] width 60 height 23
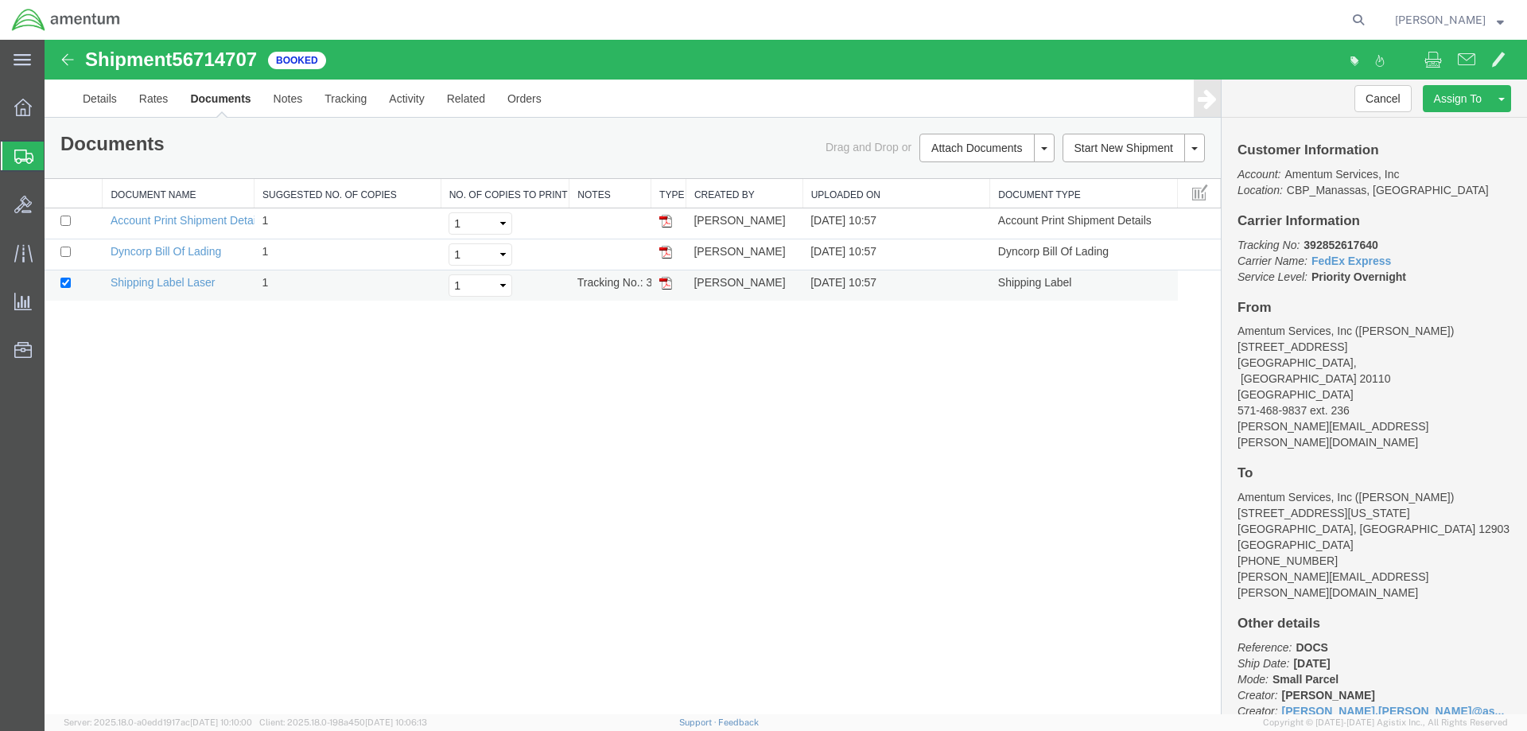
click at [667, 283] on img at bounding box center [665, 283] width 13 height 13
drag, startPoint x: 1381, startPoint y: 242, endPoint x: 1305, endPoint y: 248, distance: 76.6
click at [1305, 248] on p "Tracking No: 392852617640 Carrier Name: FedEx Express FedEx Express Service Lev…" at bounding box center [1375, 261] width 274 height 48
copy b "392852617640"
